Goal: Task Accomplishment & Management: Complete application form

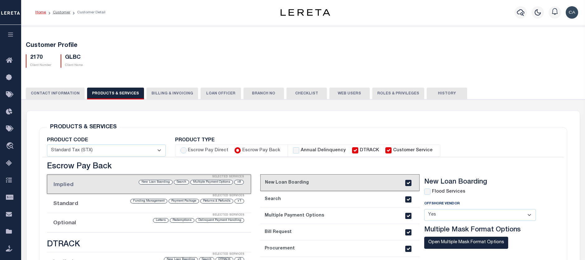
scroll to position [31, 0]
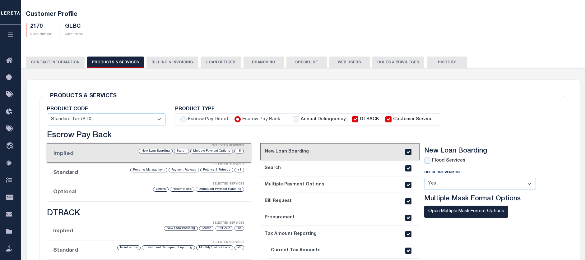
click at [60, 64] on button "CONTACT INFORMATION" at bounding box center [55, 63] width 59 height 12
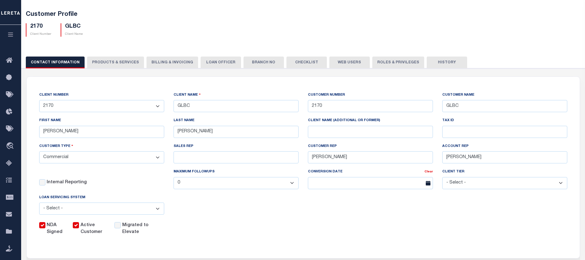
drag, startPoint x: 206, startPoint y: 34, endPoint x: 174, endPoint y: 43, distance: 33.6
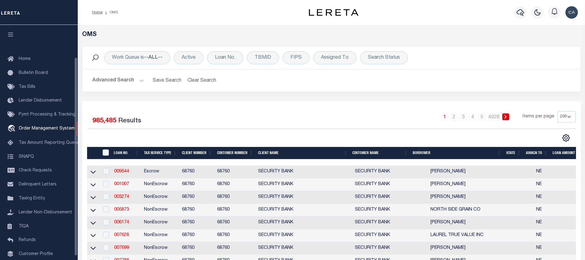
select select "200"
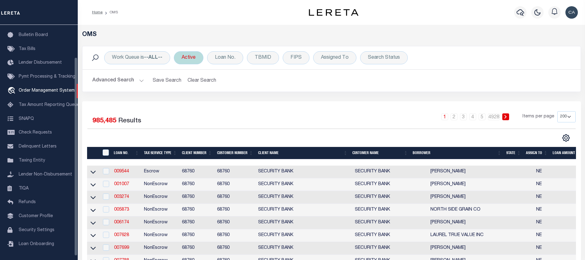
click at [202, 53] on div "Active" at bounding box center [189, 57] width 30 height 13
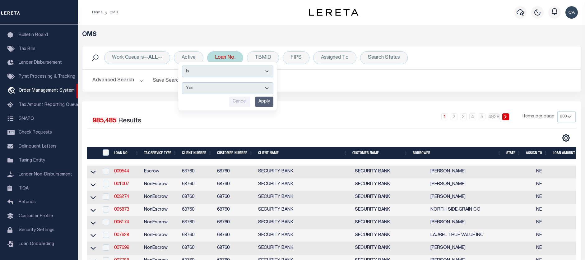
click at [225, 56] on div "Loan No." at bounding box center [225, 57] width 36 height 13
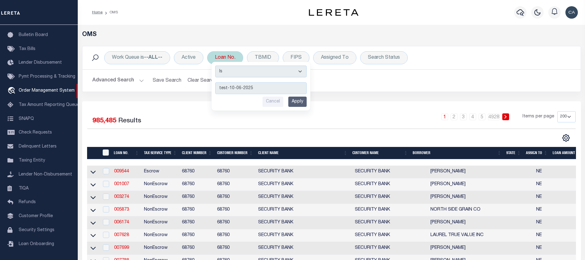
type input "test-10-06-2025"
click at [301, 95] on div "Is Contains test-10-06-2025 Cancel Apply" at bounding box center [260, 86] width 99 height 49
click at [302, 102] on input "Apply" at bounding box center [297, 102] width 18 height 10
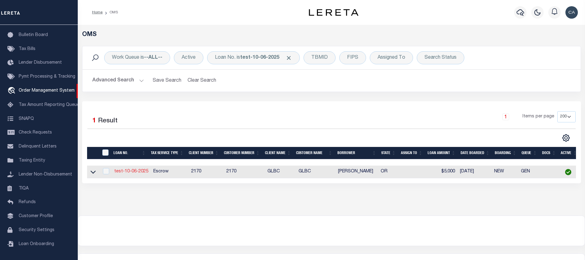
click at [137, 172] on link "test-10-06-2025" at bounding box center [131, 171] width 34 height 4
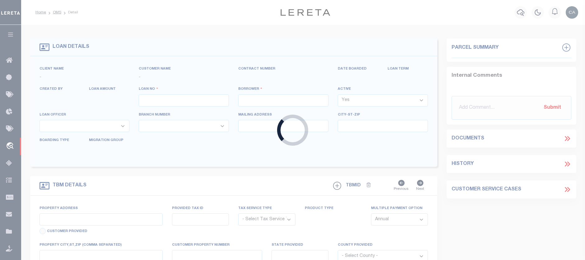
type input "test-10-06-2025"
type input "Carlos R. Contreres"
select select
type input "13875 SW MERIDIAN ST UNIT 141"
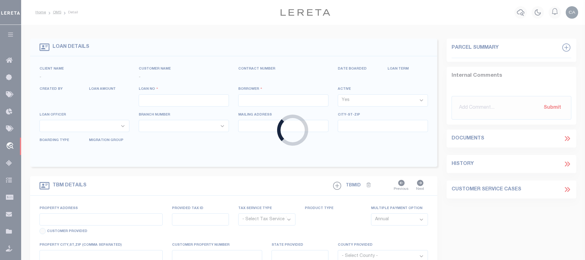
type input "BEAVERTON OR 97005-2483"
type input "10/05/2025"
select select "10"
select select "Escrow"
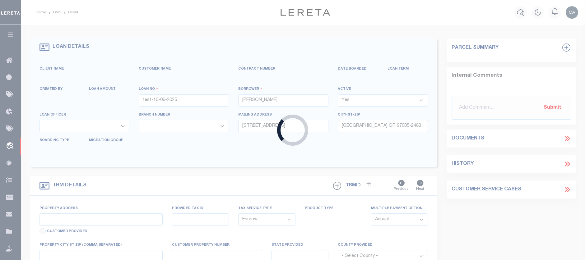
select select "145407"
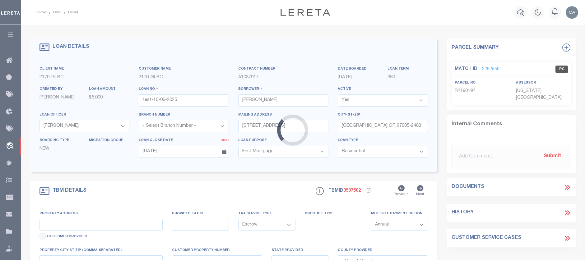
type input "13875 SW MERIDIAN ST UNIT 141"
type input "2"
type input "BEAVERTON OR 97005-2483"
type input "123456"
type input "OR"
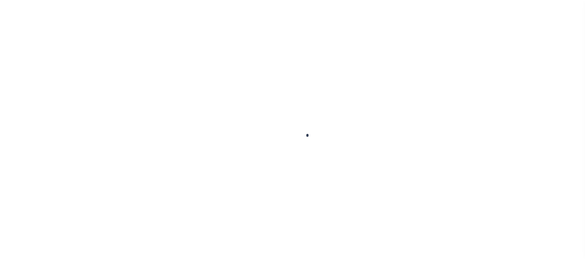
scroll to position [43, 0]
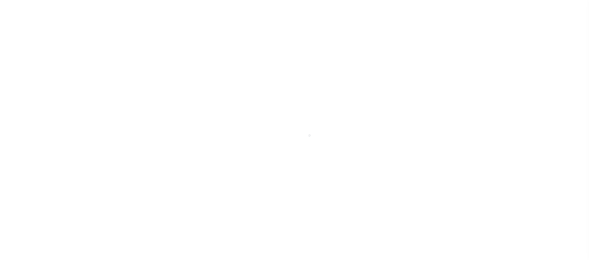
select select "200"
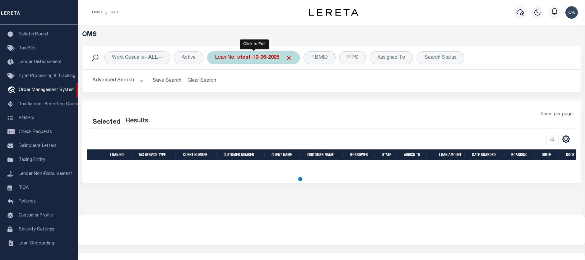
click at [247, 57] on b "test-10-06-2025" at bounding box center [259, 57] width 39 height 5
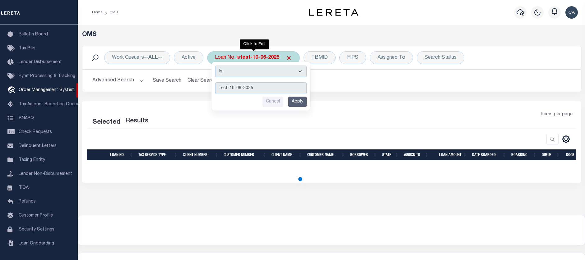
type input "test-e2e-46096-09-22-2025"
select select "200"
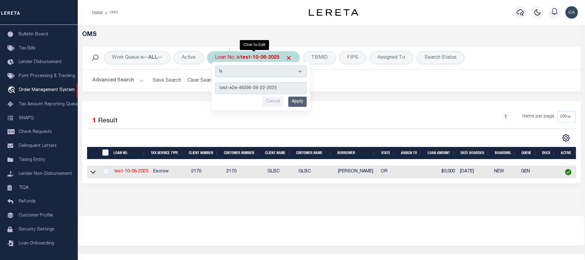
type input "test-e2e-46096-09-22-2025"
click at [299, 104] on input "Apply" at bounding box center [297, 102] width 18 height 10
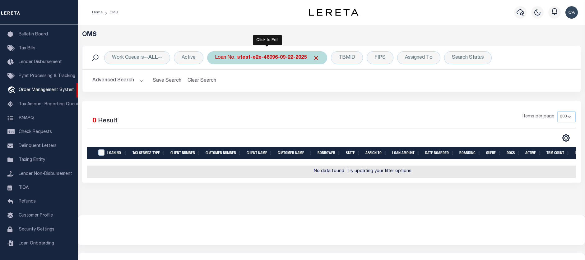
click at [256, 53] on div "Loan No. is test-e2e-46096-09-22-2025" at bounding box center [267, 57] width 120 height 13
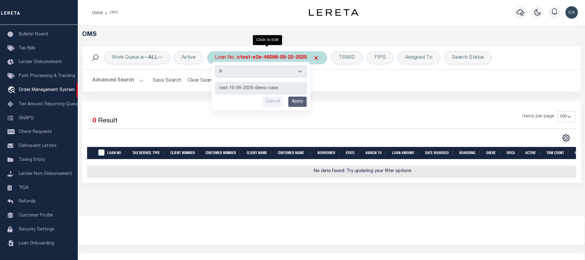
type input "test-10-06-2025-demo-case"
click at [294, 103] on input "Apply" at bounding box center [297, 102] width 18 height 10
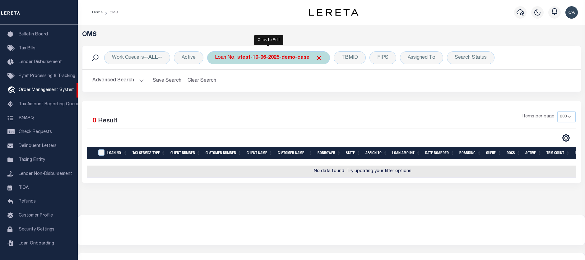
click at [271, 58] on b "test-10-06-2025-demo-case" at bounding box center [274, 57] width 69 height 5
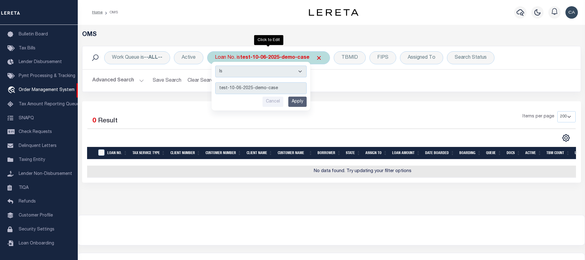
click at [282, 88] on input "test-10-06-2025-demo-case" at bounding box center [260, 88] width 91 height 12
type input "test-10-06-2025-demo-02"
click at [304, 103] on input "Apply" at bounding box center [297, 102] width 18 height 10
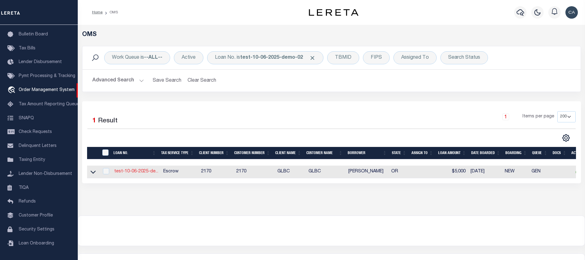
click at [137, 171] on link "test-10-06-2025-de..." at bounding box center [136, 171] width 44 height 4
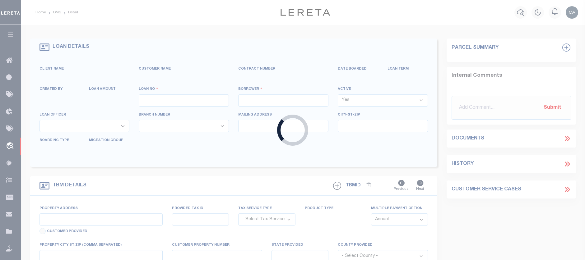
type input "test-10-06-2025-demo-02"
type input "Carlos R. Contreres"
select select
type input "13875 SW MERIDIAN ST UNIT 141"
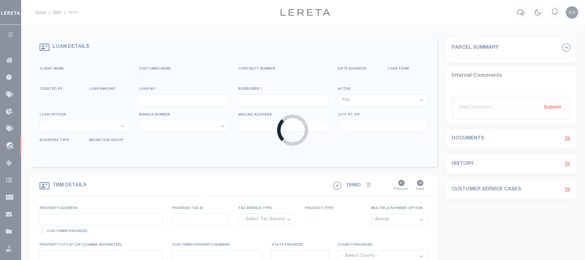
type input "BEAVERTON OR 97005-2483"
type input "10/05/2025"
select select "10"
select select "Escrow"
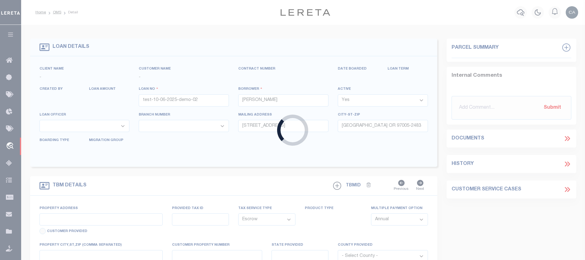
type input "13875 SW MERIDIAN ST UNIT 141"
type input "1"
type input "BEAVERTON OR 97005-2483"
type input "123456"
type input "OR"
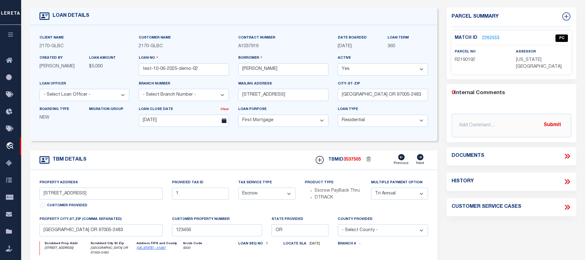
scroll to position [62, 0]
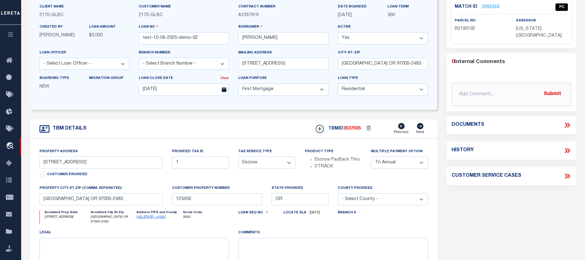
click at [565, 123] on div "Documents" at bounding box center [511, 125] width 130 height 18
click at [563, 121] on icon at bounding box center [567, 125] width 8 height 8
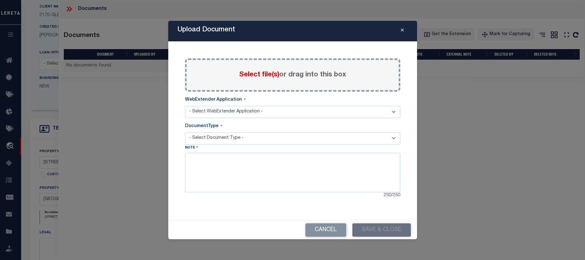
click at [402, 34] on div "Upload Document" at bounding box center [292, 31] width 249 height 21
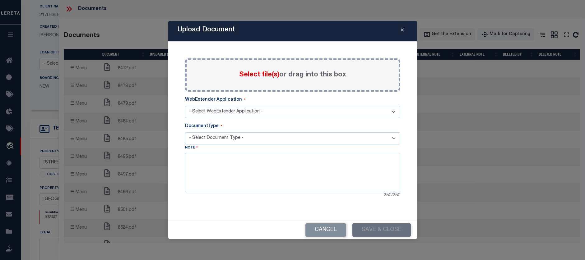
click at [402, 29] on icon "Close" at bounding box center [402, 30] width 3 height 5
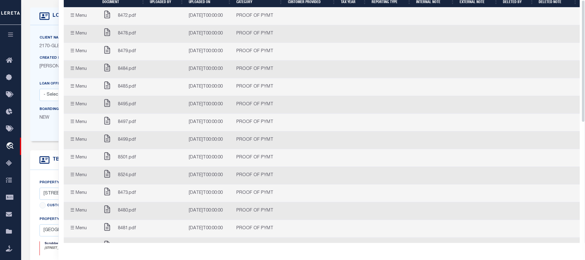
scroll to position [0, 0]
